Goal: Find specific page/section: Find specific page/section

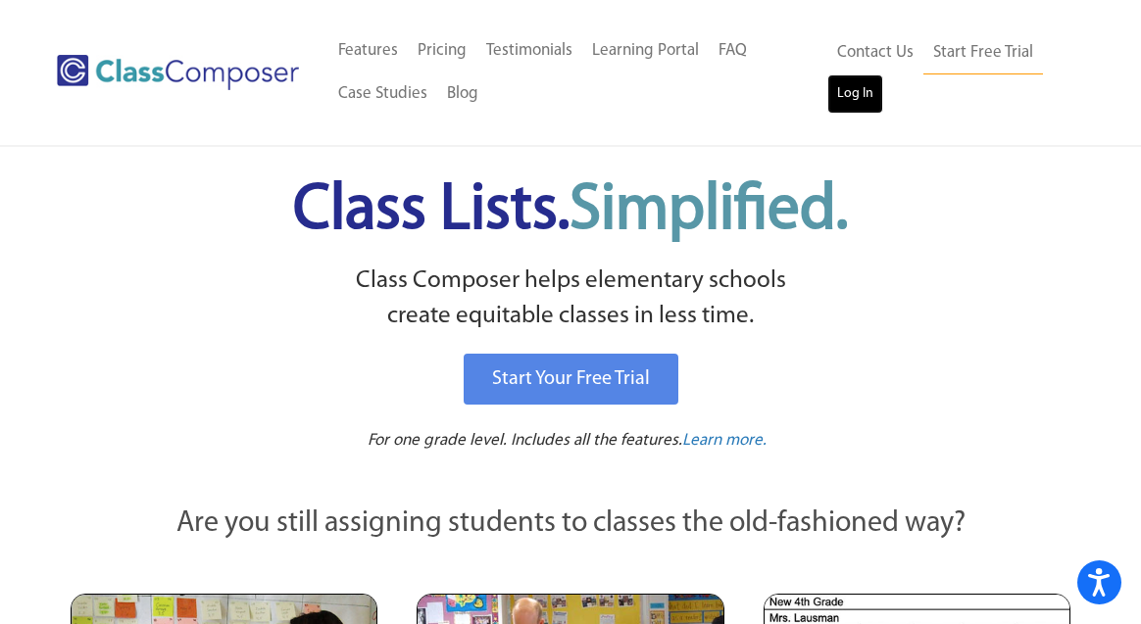
click at [844, 87] on link "Log In" at bounding box center [855, 93] width 56 height 39
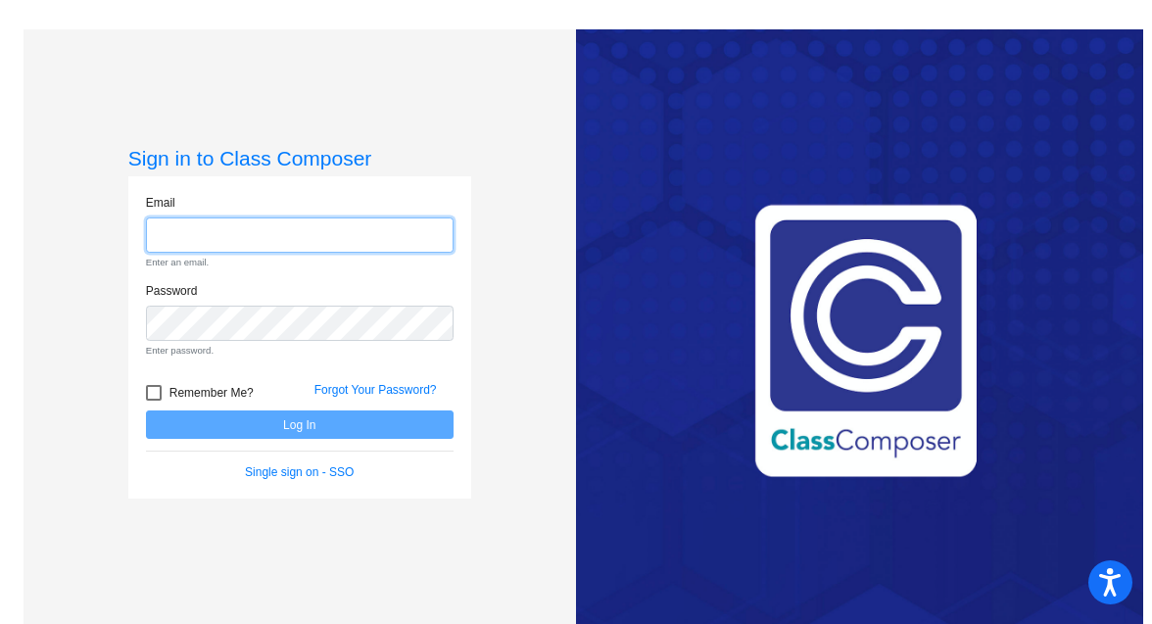
type input "[EMAIL_ADDRESS][PERSON_NAME][DOMAIN_NAME]"
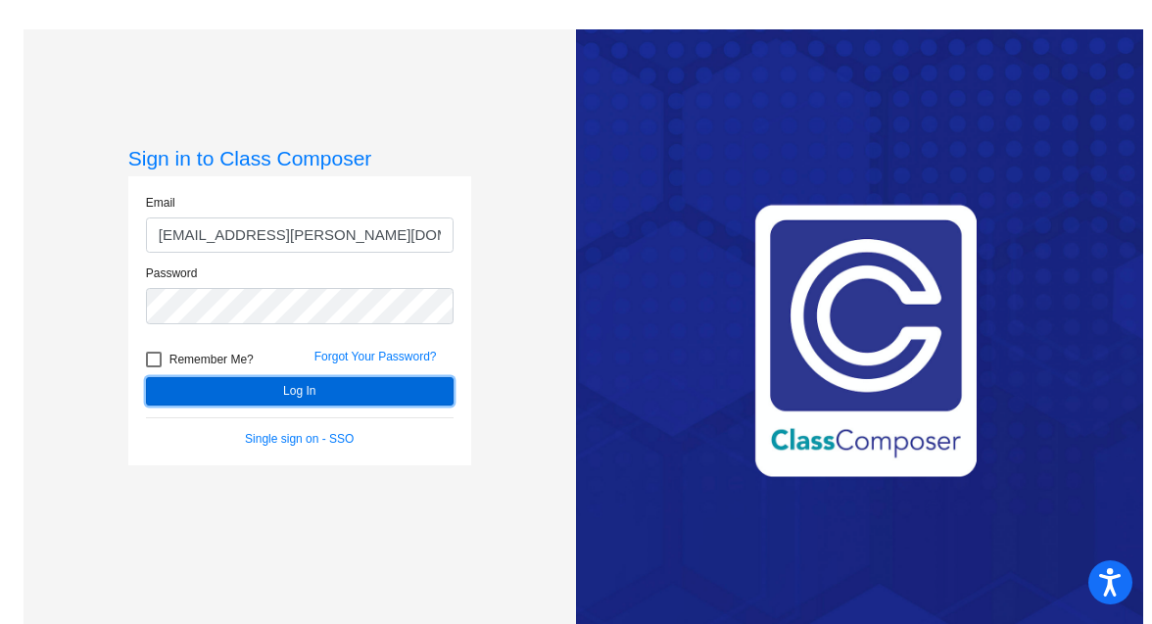
click at [269, 391] on button "Log In" at bounding box center [300, 391] width 308 height 28
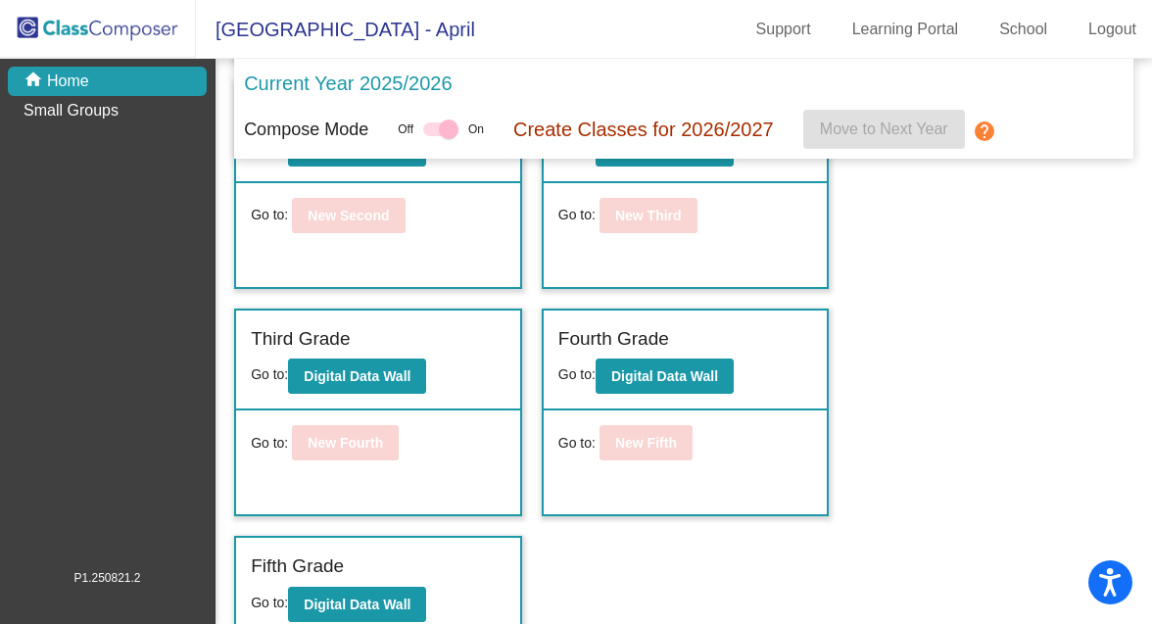
scroll to position [359, 0]
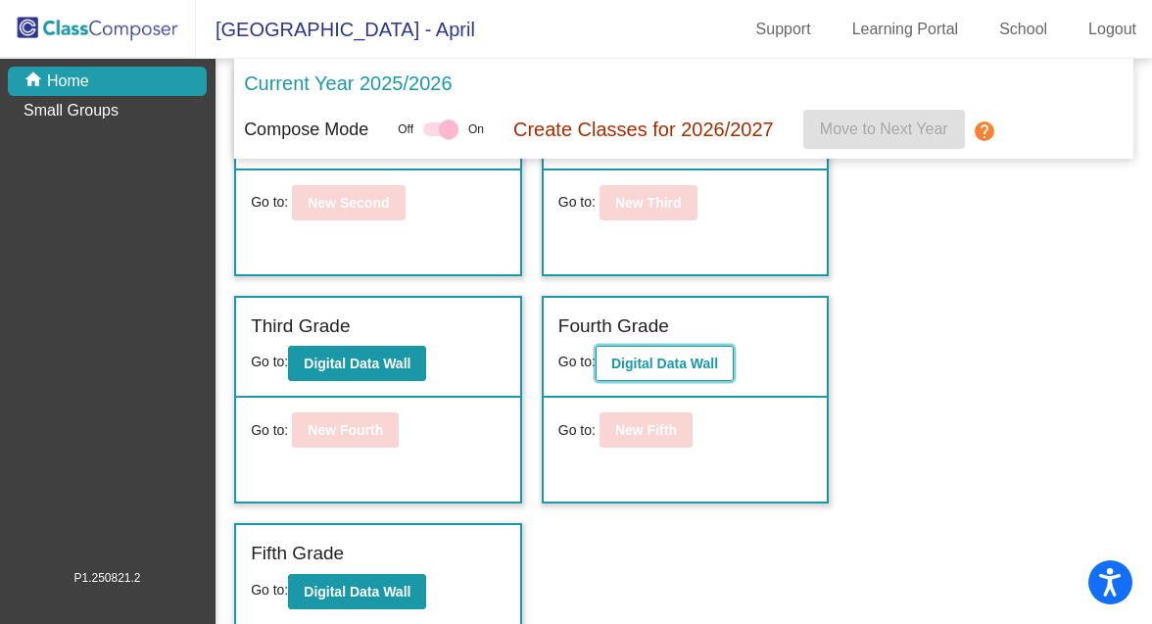
click at [642, 370] on button "Digital Data Wall" at bounding box center [665, 363] width 138 height 35
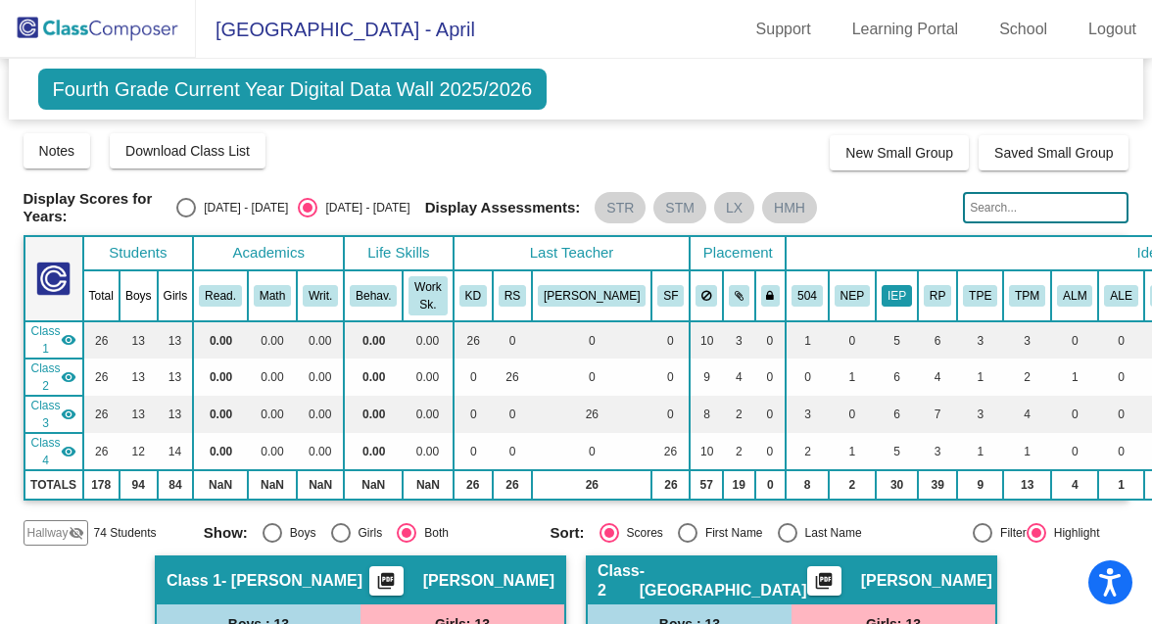
click at [882, 296] on button "IEP" at bounding box center [897, 296] width 30 height 22
